Goal: Information Seeking & Learning: Understand process/instructions

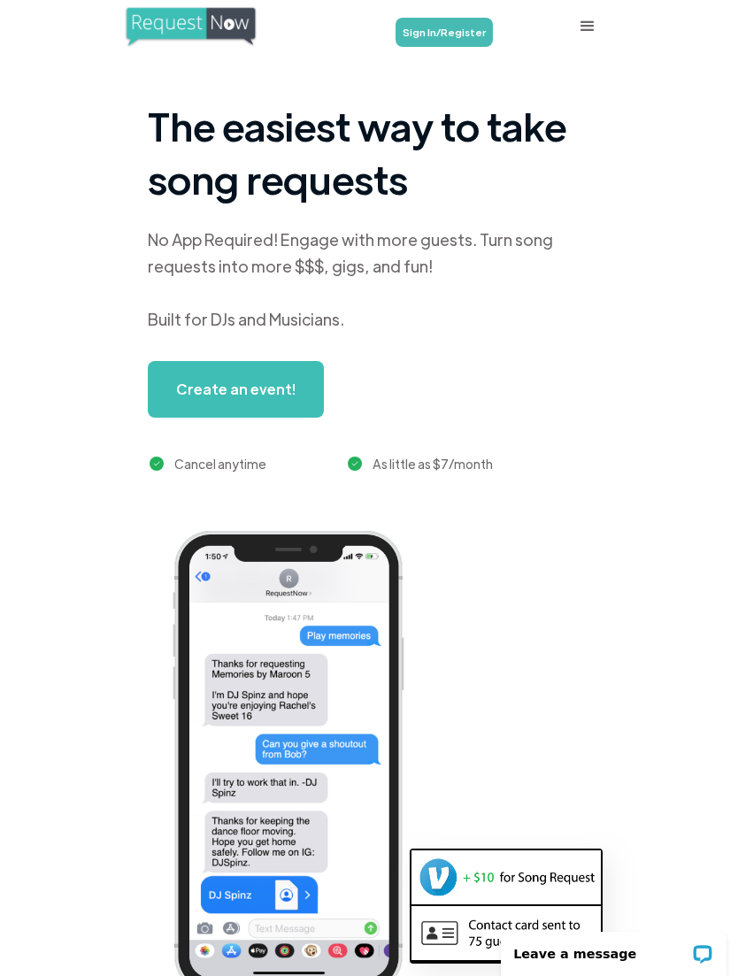
click at [465, 27] on link "Sign In/Register" at bounding box center [444, 32] width 97 height 29
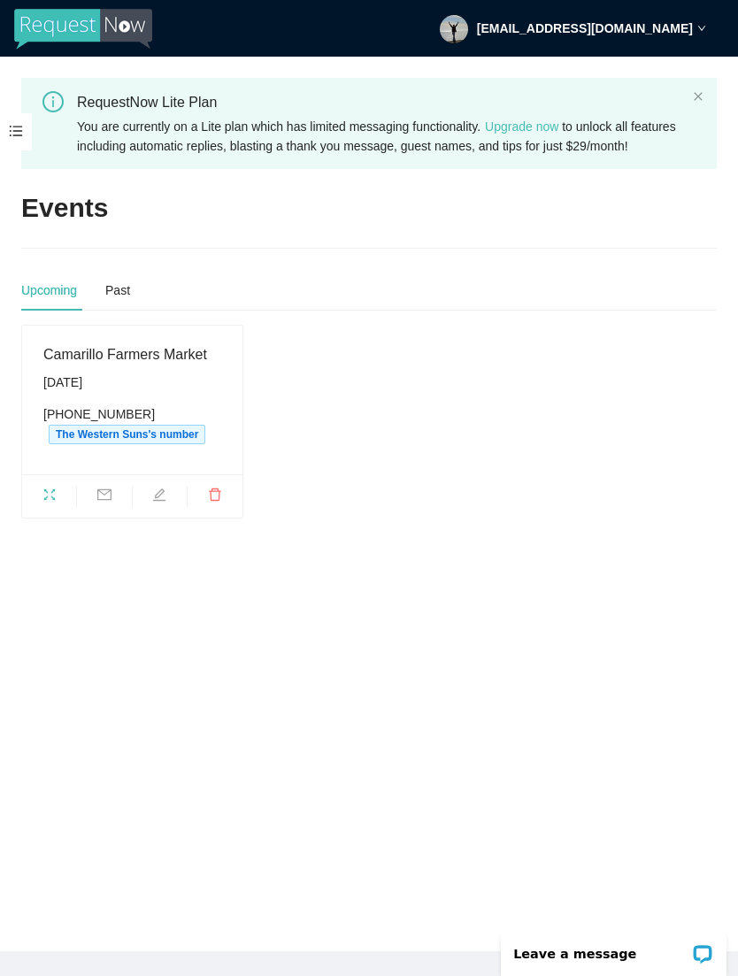
click at [20, 123] on span at bounding box center [16, 131] width 32 height 37
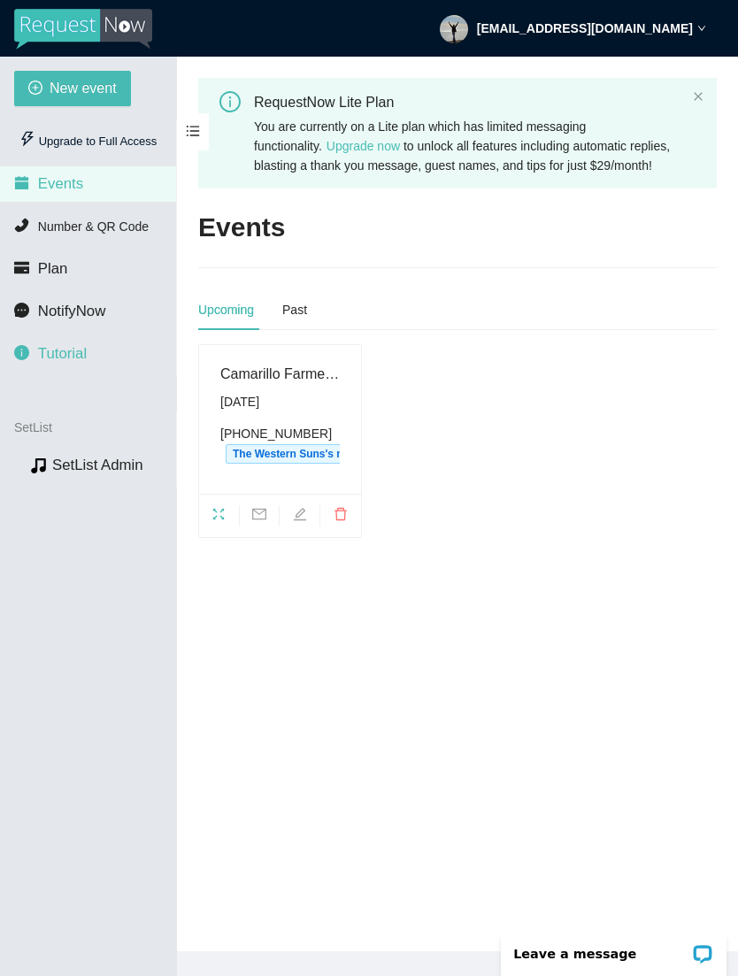
click at [80, 352] on span "Tutorial" at bounding box center [62, 353] width 49 height 17
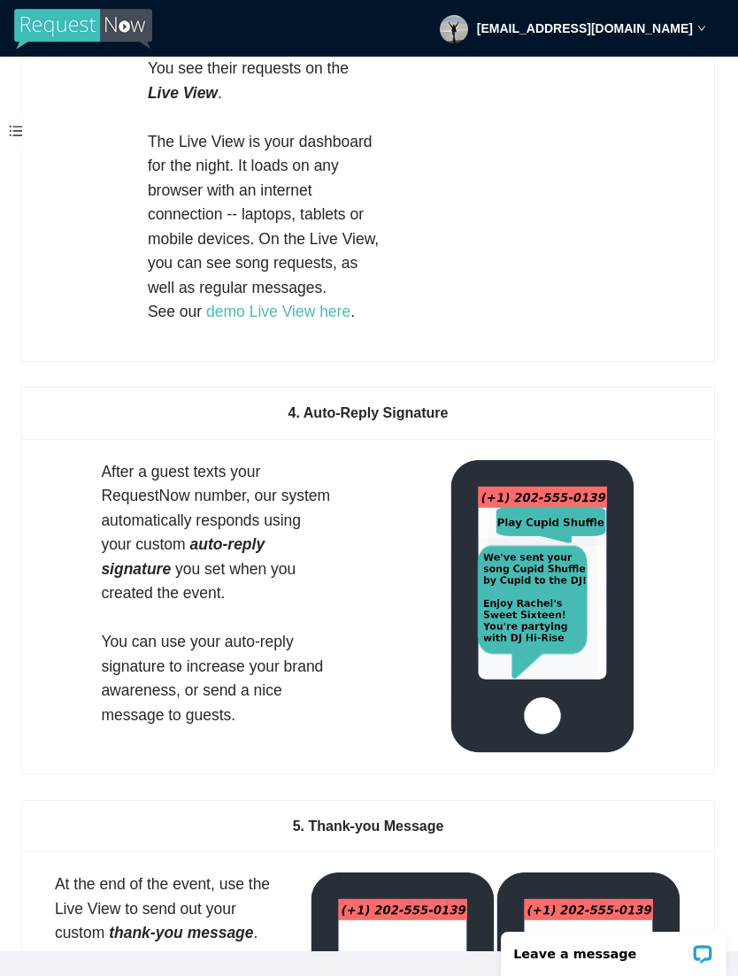
scroll to position [1971, 0]
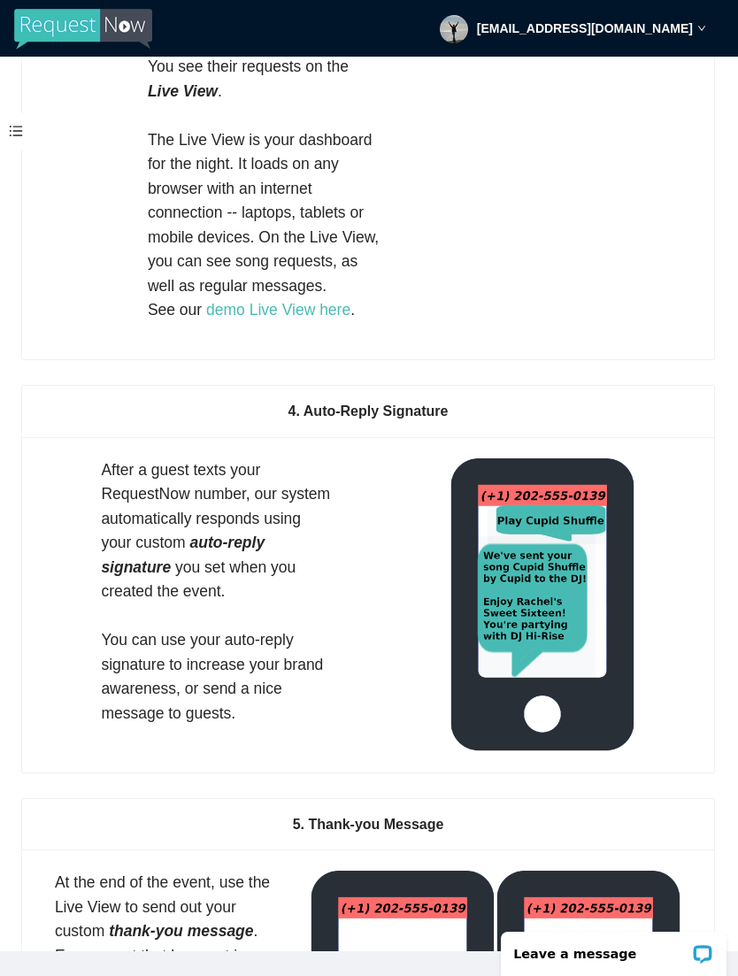
click at [548, 519] on img at bounding box center [542, 605] width 186 height 294
click at [584, 426] on div "4. Auto-Reply Signature" at bounding box center [367, 411] width 649 height 50
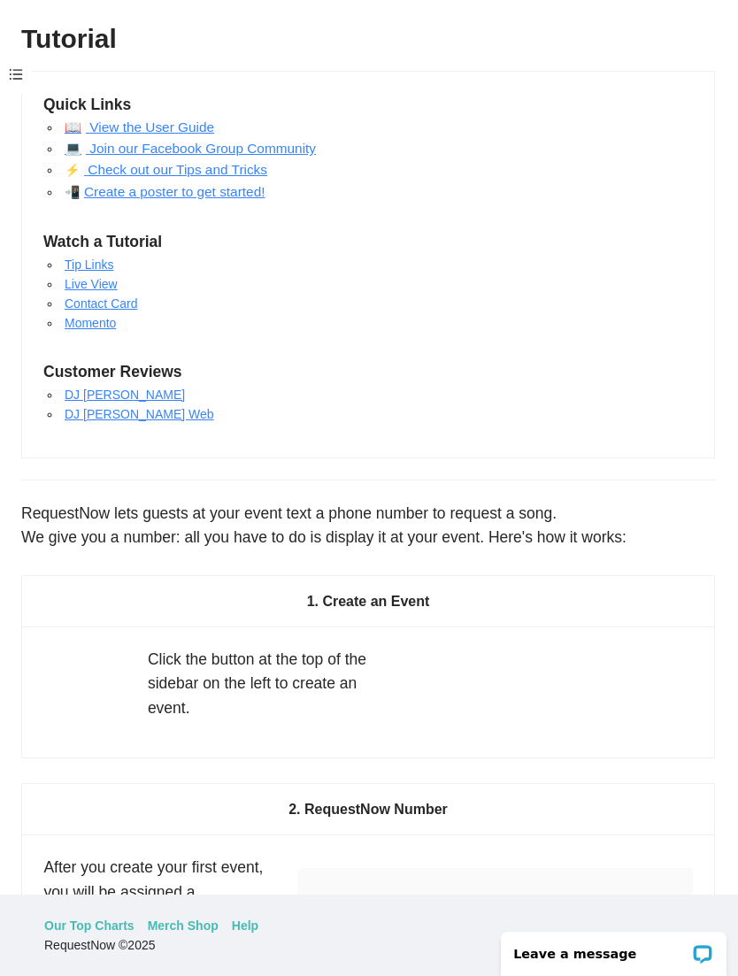
scroll to position [0, 0]
click at [194, 125] on link "📖 View the User Guide" at bounding box center [140, 126] width 150 height 15
